Goal: Navigation & Orientation: Find specific page/section

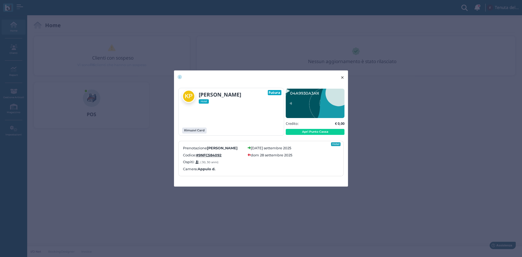
click at [343, 74] on span "×" at bounding box center [342, 77] width 4 height 7
click at [342, 76] on span "×" at bounding box center [342, 77] width 4 height 7
click at [342, 78] on span "×" at bounding box center [342, 77] width 4 height 7
drag, startPoint x: 344, startPoint y: 73, endPoint x: 333, endPoint y: 9, distance: 65.1
click at [344, 74] on span "×" at bounding box center [342, 77] width 4 height 7
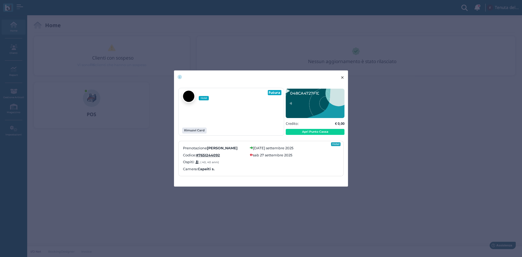
click at [342, 78] on span "×" at bounding box center [342, 77] width 4 height 7
click at [344, 78] on span "×" at bounding box center [342, 77] width 4 height 7
drag, startPoint x: 442, startPoint y: 98, endPoint x: 438, endPoint y: 90, distance: 8.4
click at [442, 97] on div "× close Hotel Futura Rimuovi Card" at bounding box center [261, 128] width 522 height 257
